Goal: Information Seeking & Learning: Learn about a topic

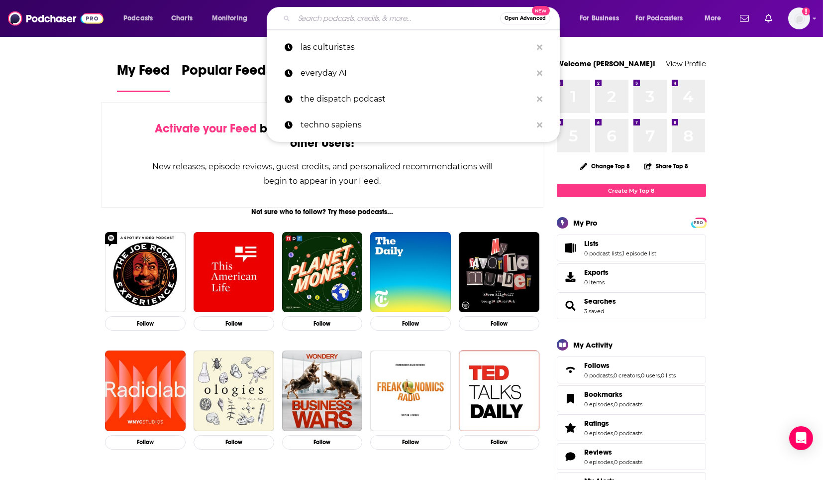
click at [349, 15] on input "Search podcasts, credits, & more..." at bounding box center [397, 18] width 206 height 16
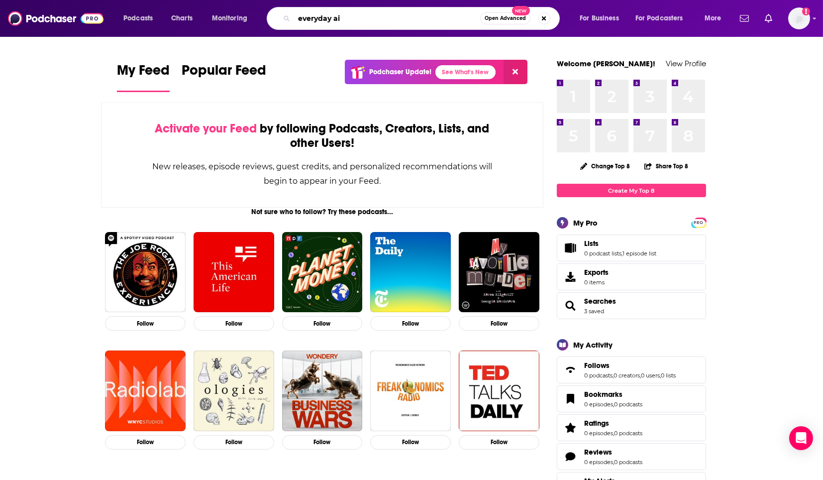
type input "everyday ai"
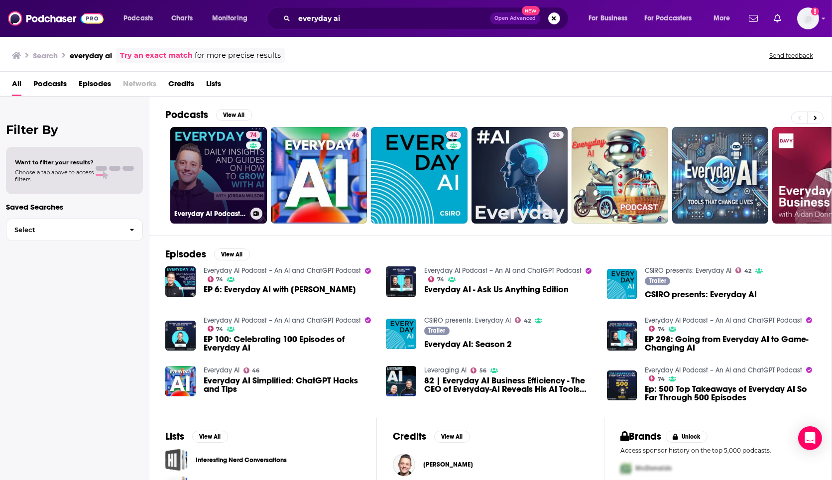
click at [236, 171] on link "74 Everyday AI Podcast – An AI and ChatGPT Podcast" at bounding box center [218, 175] width 97 height 97
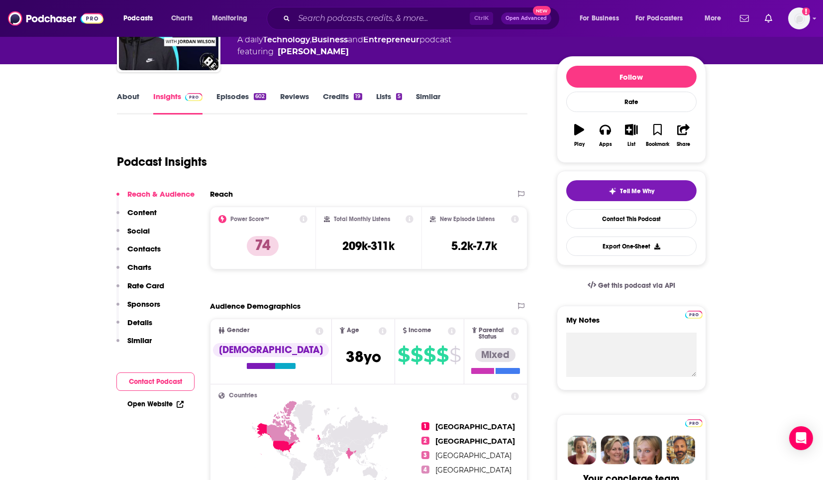
scroll to position [82, 0]
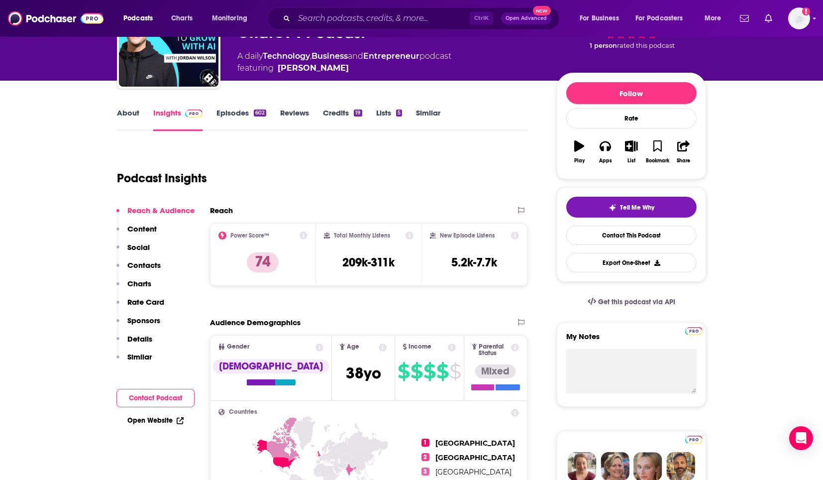
click at [349, 115] on link "Credits 19" at bounding box center [342, 119] width 39 height 23
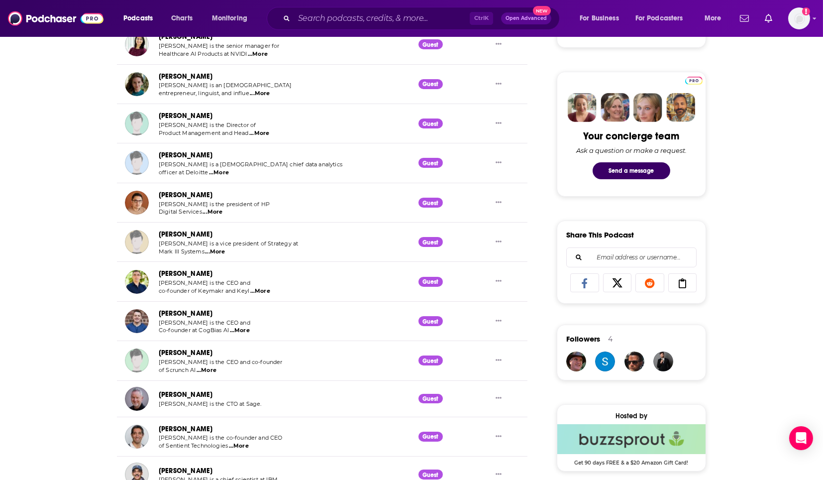
scroll to position [441, 0]
click at [263, 130] on span "...More" at bounding box center [259, 133] width 20 height 8
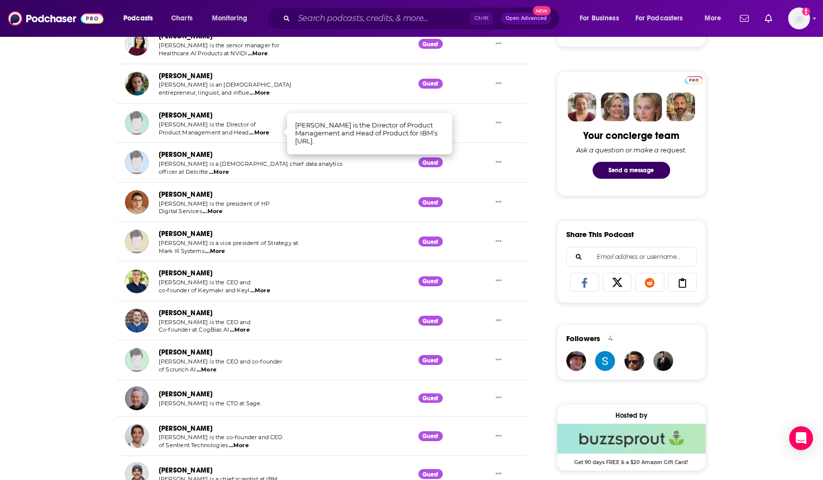
click at [46, 217] on div "About Insights Episodes 602 Reviews Credits 19 Lists 5 Similar Everyday AI Podc…" at bounding box center [411, 268] width 823 height 1094
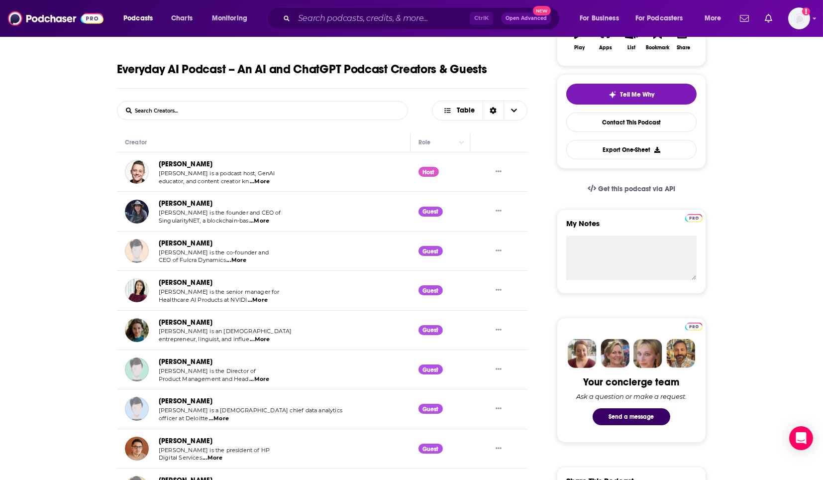
scroll to position [0, 0]
